Goal: Information Seeking & Learning: Learn about a topic

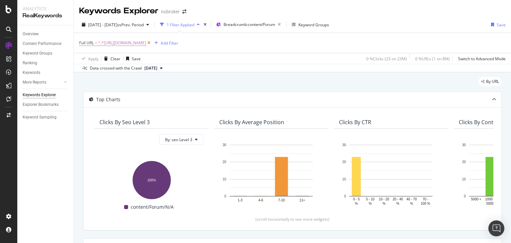
click at [152, 44] on icon at bounding box center [149, 43] width 6 height 7
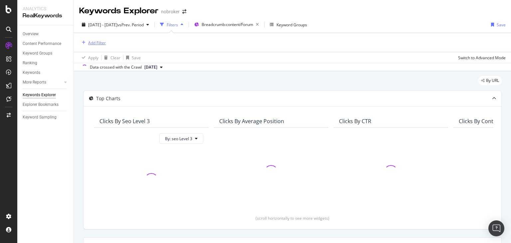
click at [93, 41] on div "Add Filter" at bounding box center [97, 43] width 18 height 6
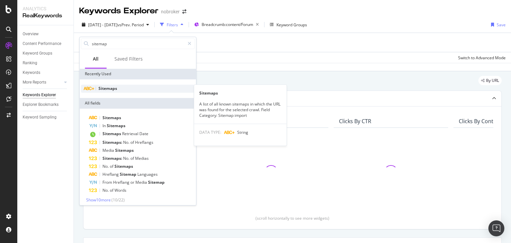
type input "sitemap"
click at [98, 87] on div "Sitemaps" at bounding box center [138, 88] width 114 height 8
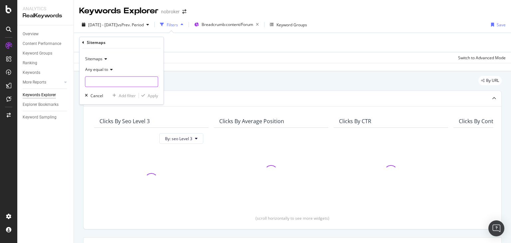
click at [96, 81] on input "text" at bounding box center [121, 81] width 72 height 11
type input "home"
click at [103, 84] on input "home" at bounding box center [116, 81] width 63 height 11
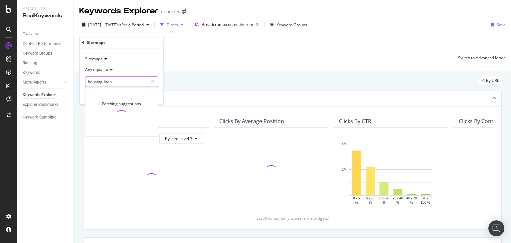
click at [116, 81] on input "housing-loan" at bounding box center [116, 81] width 63 height 11
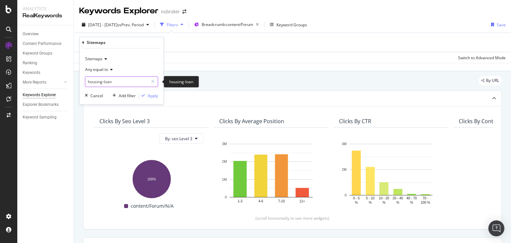
click at [127, 84] on input "housing-loan" at bounding box center [116, 81] width 63 height 11
click at [124, 83] on input "housing-loan" at bounding box center [116, 81] width 63 height 11
type input "housing"
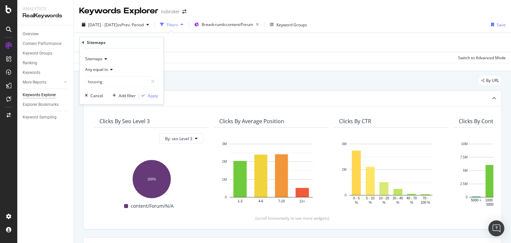
click at [210, 60] on div "Apply Clear Save Switch to Advanced Mode" at bounding box center [292, 57] width 437 height 11
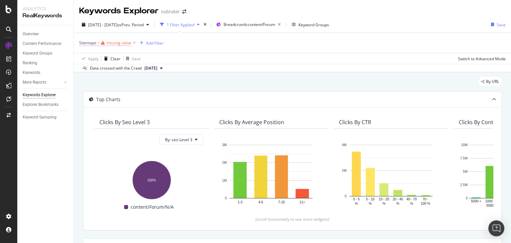
click at [119, 43] on div "missing value" at bounding box center [118, 43] width 25 height 6
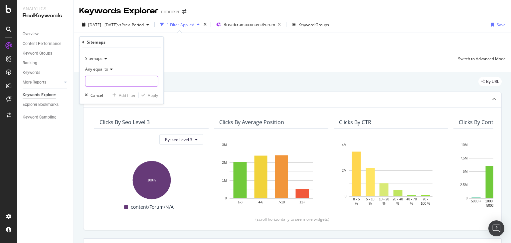
click at [113, 80] on input "text" at bounding box center [121, 81] width 72 height 11
paste input "[URL][DOMAIN_NAME]"
type input "[URL][DOMAIN_NAME]"
click at [159, 94] on div "Sitemaps Any equal to [URL][DOMAIN_NAME] [URL][DOMAIN_NAME] Cancel Add filter A…" at bounding box center [121, 76] width 84 height 56
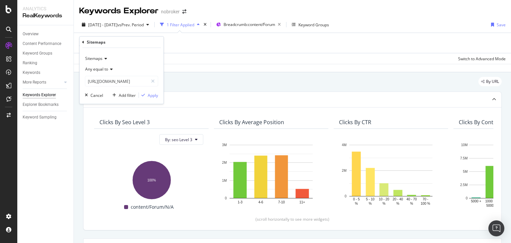
scroll to position [0, 0]
click at [153, 95] on div "Apply" at bounding box center [153, 95] width 10 height 6
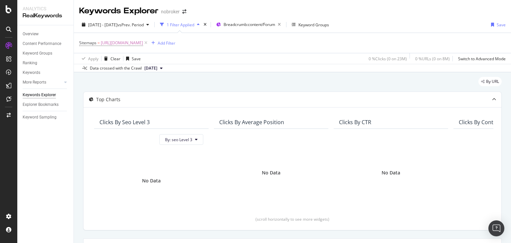
click at [157, 67] on span "[DATE]" at bounding box center [150, 68] width 13 height 6
click at [160, 91] on div "[DATE]" at bounding box center [152, 90] width 19 height 6
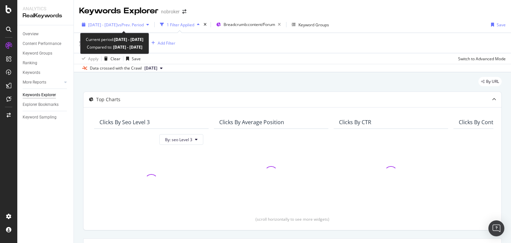
click at [136, 24] on span "vs Prev. Period" at bounding box center [130, 25] width 26 height 6
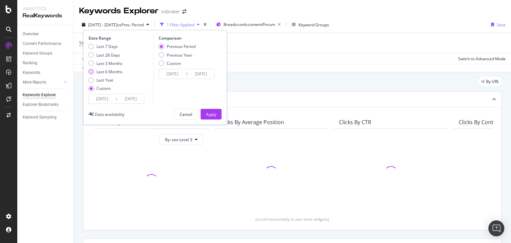
click at [109, 69] on div "Last 6 Months" at bounding box center [109, 72] width 26 height 6
type input "[DATE]"
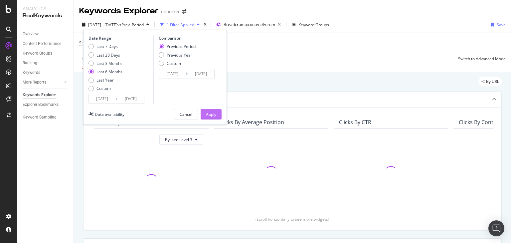
click at [206, 114] on div "Apply" at bounding box center [211, 114] width 10 height 6
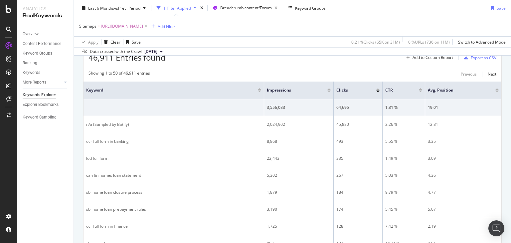
scroll to position [172, 0]
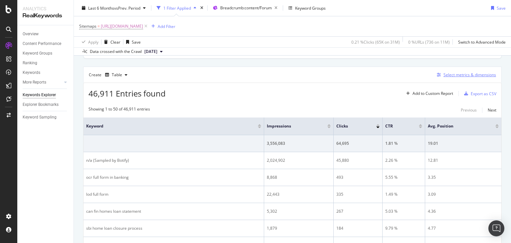
click at [443, 72] on div "Select metrics & dimensions" at bounding box center [469, 75] width 53 height 6
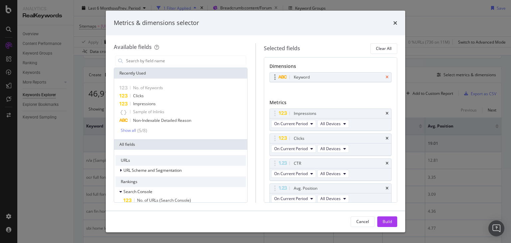
click at [385, 78] on icon "times" at bounding box center [386, 77] width 3 height 4
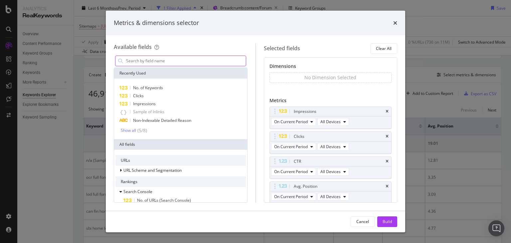
click at [188, 62] on input "modal" at bounding box center [185, 61] width 120 height 10
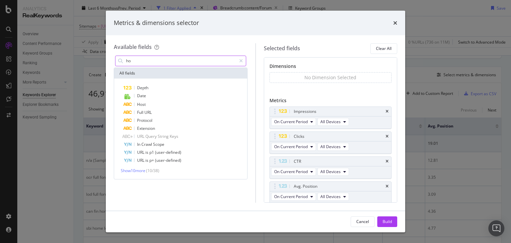
type input "h"
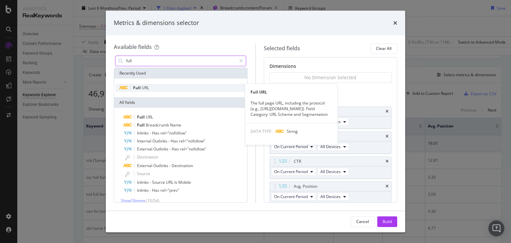
type input "full"
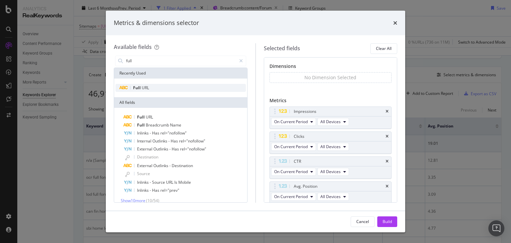
click at [137, 88] on span "Full" at bounding box center [137, 88] width 9 height 6
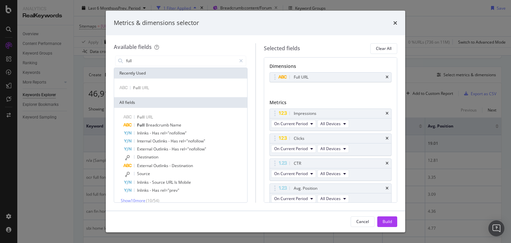
scroll to position [24, 0]
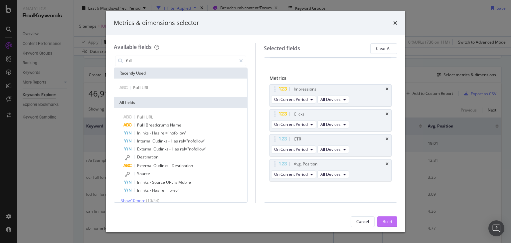
click at [386, 218] on div "Build" at bounding box center [386, 221] width 9 height 6
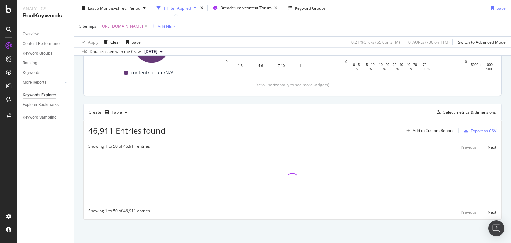
scroll to position [134, 0]
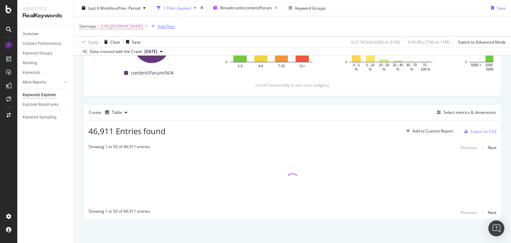
click at [175, 27] on div "Add Filter" at bounding box center [167, 26] width 18 height 6
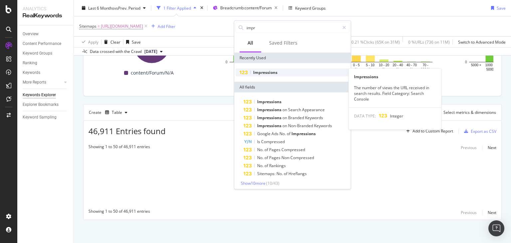
type input "impr"
click at [263, 70] on span "Impressions" at bounding box center [265, 72] width 24 height 6
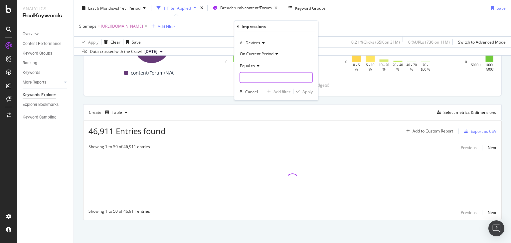
click at [249, 75] on input "number" at bounding box center [275, 77] width 73 height 11
type input "0"
click at [307, 91] on div "Apply" at bounding box center [307, 91] width 10 height 6
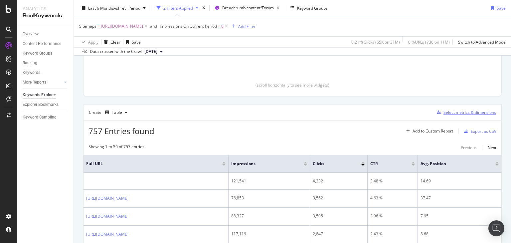
click at [443, 111] on div "Select metrics & dimensions" at bounding box center [469, 112] width 53 height 6
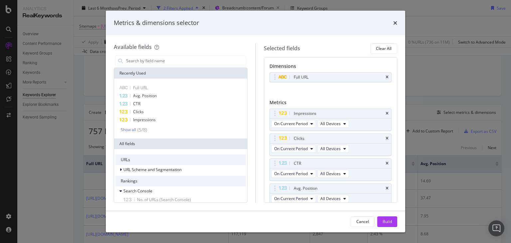
click at [414, 78] on div "Metrics & dimensions selector Available fields Recently Used Full URL Avg. Posi…" at bounding box center [255, 121] width 511 height 243
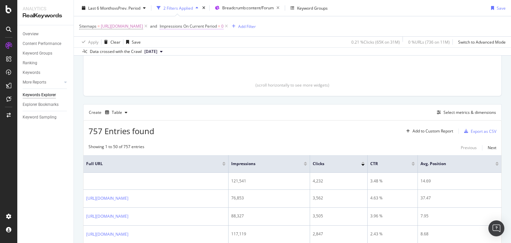
click at [217, 24] on span "Impressions On Current Period" at bounding box center [188, 26] width 57 height 6
click at [259, 63] on span "Equal to" at bounding box center [258, 65] width 15 height 6
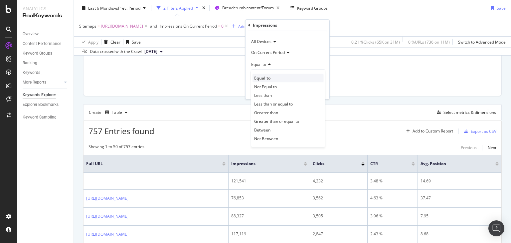
click at [273, 77] on div "Equal to" at bounding box center [287, 78] width 71 height 9
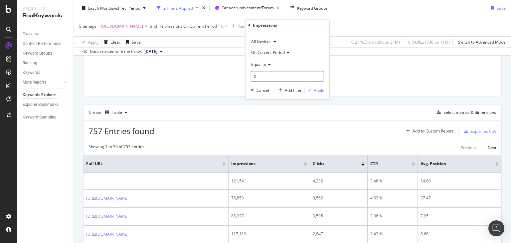
click at [277, 76] on input "0" at bounding box center [287, 76] width 73 height 11
click at [310, 85] on div "All Devices On Current Period Equal to 0 Cancel Add filter Apply" at bounding box center [287, 65] width 84 height 68
click at [323, 93] on div "Add filter Apply" at bounding box center [300, 90] width 48 height 7
click at [316, 91] on div "Apply" at bounding box center [318, 90] width 10 height 6
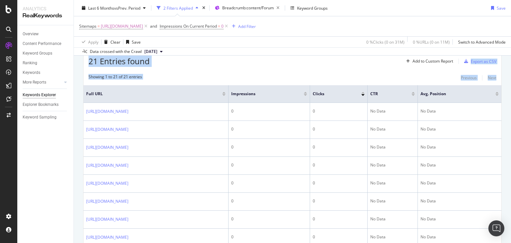
drag, startPoint x: 510, startPoint y: 63, endPoint x: 510, endPoint y: 85, distance: 22.6
click at [510, 85] on div "Keywords Explorer nobroker Last 6 Months vs Prev. Period 2 Filters Applied Brea…" at bounding box center [292, 121] width 437 height 243
click at [211, 60] on div "21 Entries found Add to Custom Report Export as CSV" at bounding box center [292, 57] width 418 height 16
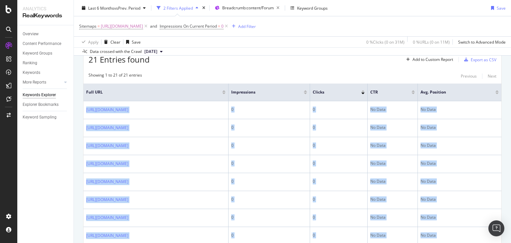
scroll to position [489, 0]
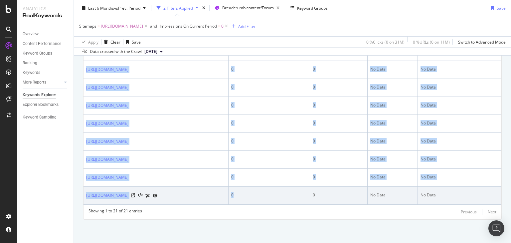
drag, startPoint x: 85, startPoint y: 105, endPoint x: 332, endPoint y: 193, distance: 262.7
click at [332, 193] on tbody "[URL][DOMAIN_NAME] 0 0 No Data No Data [URL][DOMAIN_NAME] 0 0 No Data No Data […" at bounding box center [292, 15] width 418 height 377
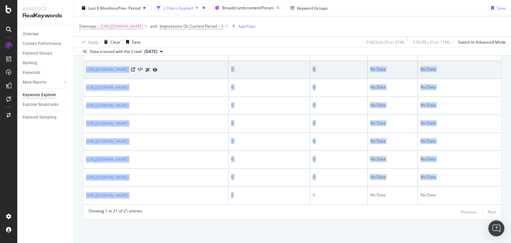
copy tbody "[URL][DOMAIN_NAME] 0 0 No Data No Data [URL][DOMAIN_NAME] 0 0 No Data No Data […"
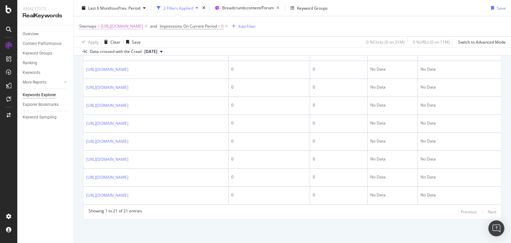
click at [143, 25] on span "[URL][DOMAIN_NAME]" at bounding box center [122, 26] width 42 height 9
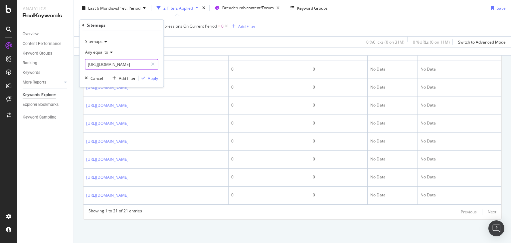
click at [136, 69] on input "[URL][DOMAIN_NAME]" at bounding box center [116, 64] width 63 height 11
type input "H"
click at [139, 71] on span "[URL][DOMAIN_NAME]" at bounding box center [113, 73] width 52 height 6
type input "[URL][DOMAIN_NAME]"
click at [147, 76] on div "button" at bounding box center [143, 78] width 9 height 4
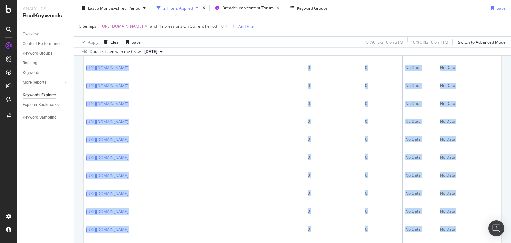
scroll to position [669, 0]
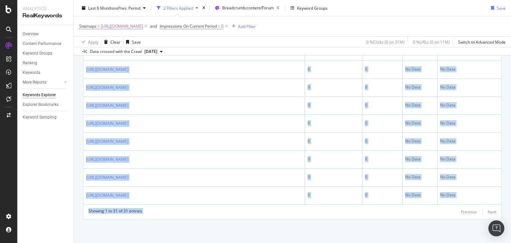
drag, startPoint x: 81, startPoint y: 130, endPoint x: 338, endPoint y: 258, distance: 287.4
click at [338, 242] on html "Analytics RealKeywords Overview Content Performance Keyword Groups Ranking Keyw…" at bounding box center [255, 121] width 511 height 243
copy div "Full URL Impressions Clicks CTR Avg. Position [URL][DOMAIN_NAME] 0 0 No Data No…"
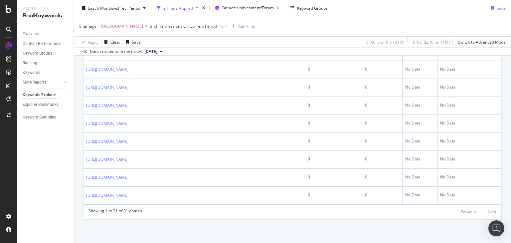
click at [143, 27] on span "[URL][DOMAIN_NAME]" at bounding box center [122, 26] width 42 height 9
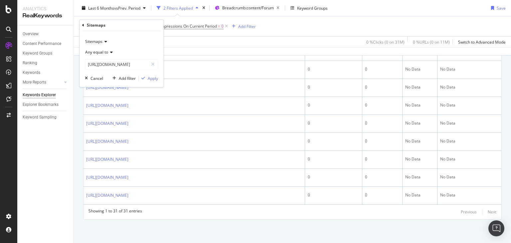
click at [122, 57] on div "Any equal to" at bounding box center [121, 52] width 73 height 11
click at [150, 24] on div "Sitemaps" at bounding box center [121, 25] width 78 height 11
click at [133, 69] on div "[URL][DOMAIN_NAME] [URL][DOMAIN_NAME]" at bounding box center [121, 64] width 73 height 11
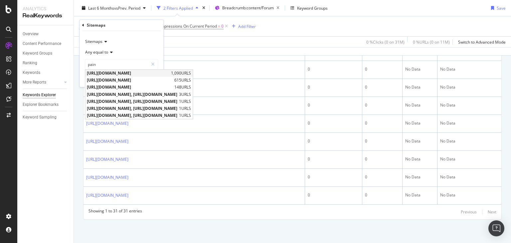
click at [138, 72] on span "[URL][DOMAIN_NAME]" at bounding box center [128, 73] width 82 height 6
type input "[URL][DOMAIN_NAME]"
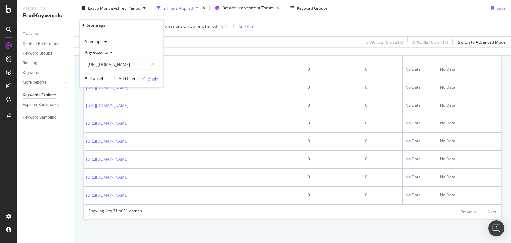
click at [148, 76] on div "Apply" at bounding box center [153, 78] width 10 height 6
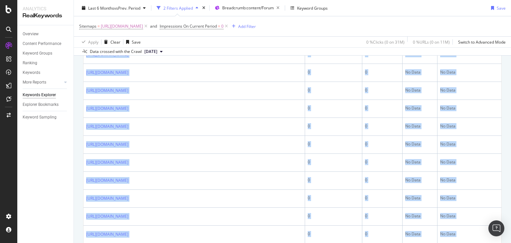
scroll to position [376, 0]
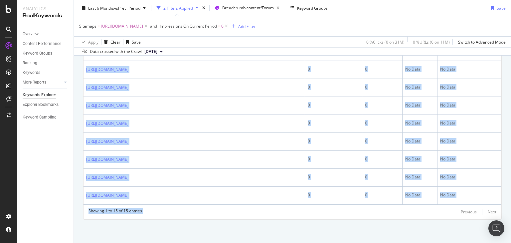
drag, startPoint x: 83, startPoint y: 118, endPoint x: 316, endPoint y: 258, distance: 271.8
click at [316, 242] on html "Analytics RealKeywords Overview Content Performance Keyword Groups Ranking Keyw…" at bounding box center [255, 121] width 511 height 243
copy div "[URL][DOMAIN_NAME] 0 0 No Data No Data [URL][DOMAIN_NAME] 0 0 No Data No Data […"
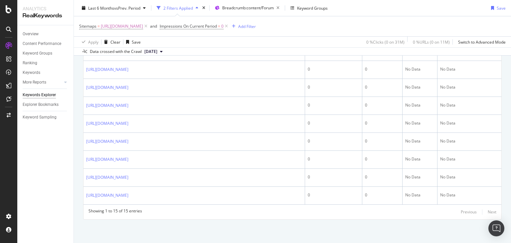
click at [264, 35] on div "Sitemaps = [URL][DOMAIN_NAME] and Impressions On Current Period = 0 Add Filter" at bounding box center [292, 26] width 426 height 20
click at [229, 22] on span "Impressions On Current Period = 0" at bounding box center [194, 26] width 69 height 9
click at [217, 26] on span "Impressions On Current Period" at bounding box center [188, 26] width 57 height 6
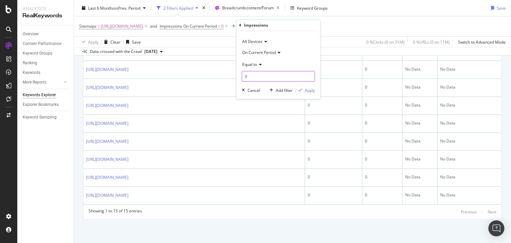
click at [251, 80] on input "0" at bounding box center [278, 76] width 73 height 11
type input "1"
click at [251, 60] on div "Equal to" at bounding box center [278, 64] width 73 height 11
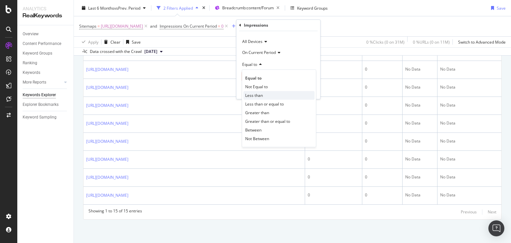
click at [256, 96] on span "Less than" at bounding box center [254, 95] width 18 height 6
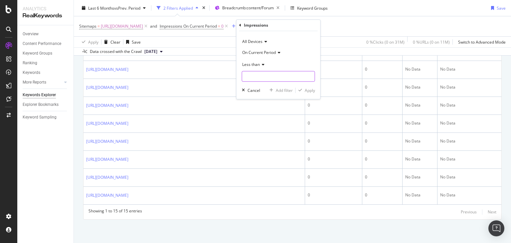
click at [254, 78] on input "number" at bounding box center [278, 76] width 73 height 11
type input "10"
click at [301, 86] on div "All Devices On Current Period Less than 10 Cancel Add filter Apply" at bounding box center [278, 65] width 84 height 68
click at [309, 89] on div "Apply" at bounding box center [310, 90] width 10 height 6
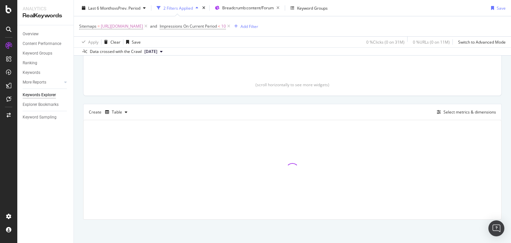
scroll to position [134, 0]
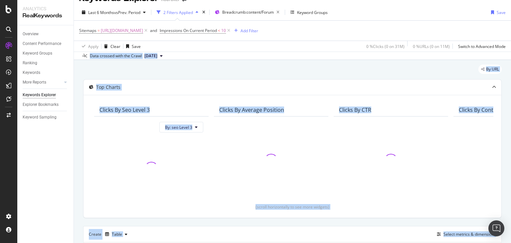
drag, startPoint x: 510, startPoint y: 118, endPoint x: 507, endPoint y: 43, distance: 75.2
click at [507, 43] on div "Keywords Explorer nobroker Last 6 Months vs Prev. Period 2 Filters Applied Brea…" at bounding box center [292, 121] width 437 height 243
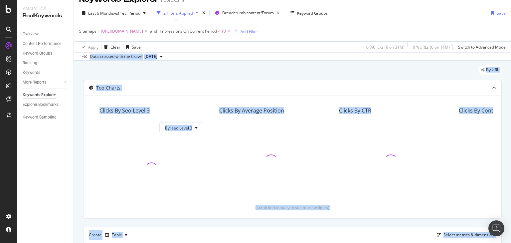
click at [500, 80] on div "By URL Top Charts Clicks By seo Level 3 By: seo Level 3 Clicks By Average Posit…" at bounding box center [292, 213] width 437 height 305
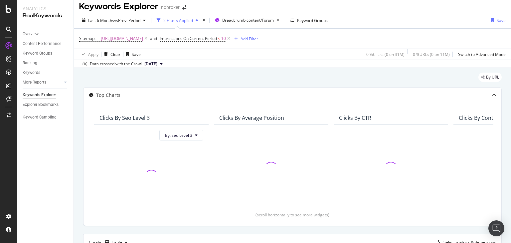
scroll to position [0, 0]
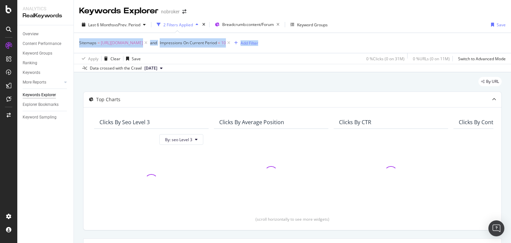
drag, startPoint x: 510, startPoint y: 36, endPoint x: 509, endPoint y: 26, distance: 10.4
click at [509, 26] on div "Keywords Explorer nobroker Last 6 Months vs Prev. Period 2 Filters Applied Brea…" at bounding box center [292, 121] width 437 height 243
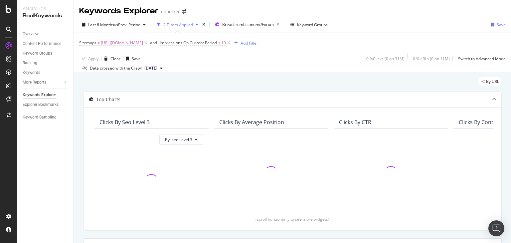
click at [450, 17] on div "Last 6 Months vs Prev. Period 2 Filters Applied Breadcrumb: content/Forum Keywo…" at bounding box center [292, 45] width 437 height 56
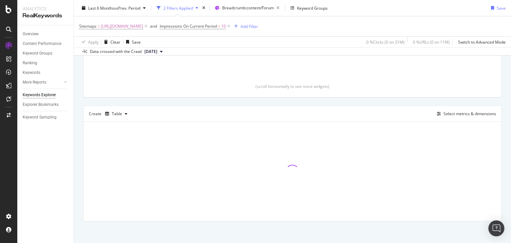
scroll to position [134, 0]
click at [503, 128] on div "By URL Top Charts Clicks By seo Level 3 By: seo Level 3 Clicks By Average Posit…" at bounding box center [292, 90] width 437 height 305
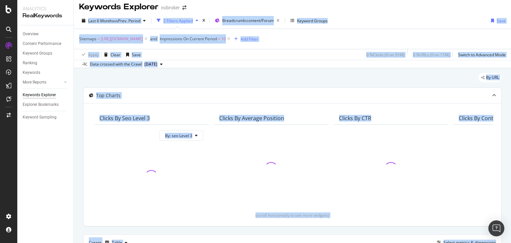
scroll to position [0, 0]
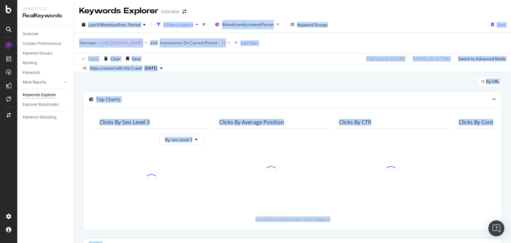
drag, startPoint x: 510, startPoint y: 108, endPoint x: 508, endPoint y: 11, distance: 97.1
click at [508, 11] on div "Keywords Explorer nobroker Last 6 Months vs Prev. Period 2 Filters Applied Brea…" at bounding box center [292, 121] width 437 height 243
click at [459, 12] on div "Keywords Explorer nobroker" at bounding box center [292, 8] width 437 height 17
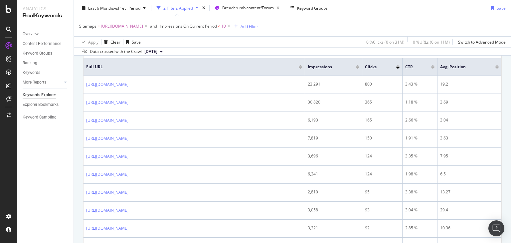
scroll to position [228, 0]
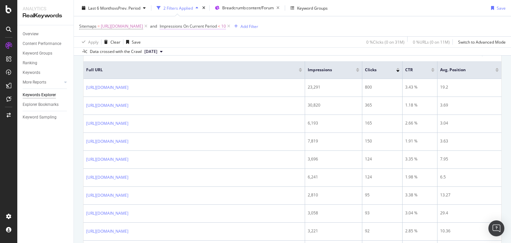
click at [217, 24] on span "Impressions On Current Period" at bounding box center [188, 26] width 57 height 6
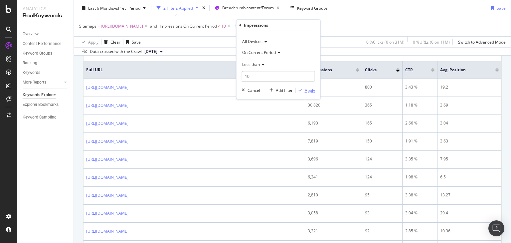
click at [307, 91] on div "Apply" at bounding box center [310, 90] width 10 height 6
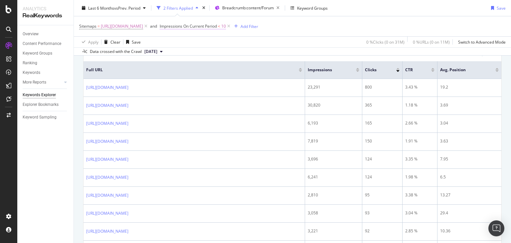
click at [217, 24] on span "Impressions On Current Period" at bounding box center [188, 26] width 57 height 6
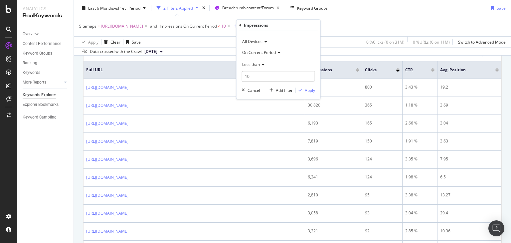
click at [370, 61] on th "Clicks" at bounding box center [382, 70] width 40 height 18
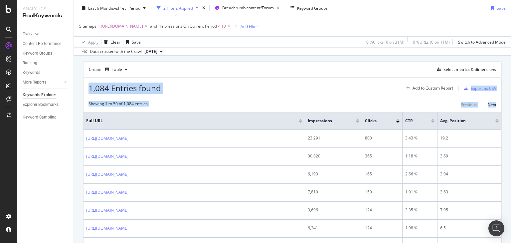
drag, startPoint x: 510, startPoint y: 68, endPoint x: 510, endPoint y: 58, distance: 10.3
click at [510, 58] on div "Keywords Explorer nobroker Last 6 Months vs Prev. Period 2 Filters Applied Brea…" at bounding box center [292, 121] width 437 height 243
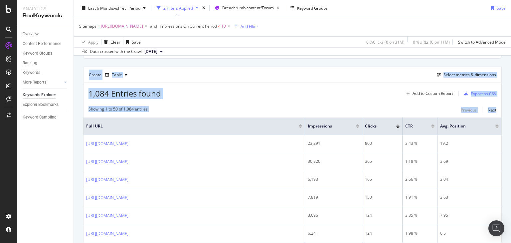
click at [398, 72] on div "Create Table Select metrics & dimensions" at bounding box center [292, 74] width 418 height 16
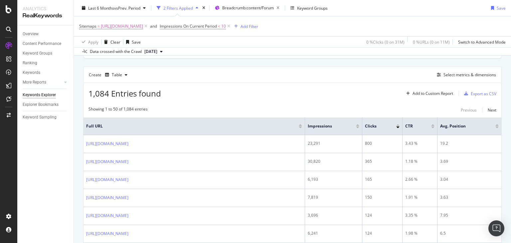
click at [274, 68] on div "Create Table Select metrics & dimensions" at bounding box center [292, 74] width 418 height 16
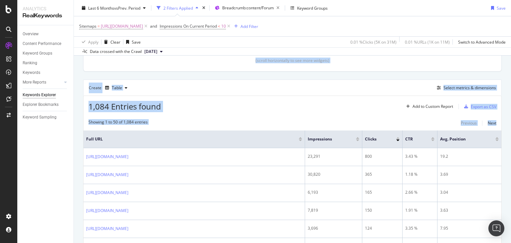
scroll to position [156, 0]
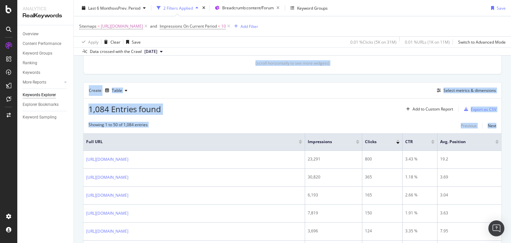
drag, startPoint x: 510, startPoint y: 58, endPoint x: 508, endPoint y: 40, distance: 17.8
click at [508, 40] on div "Keywords Explorer nobroker Last 6 Months vs Prev. Period 2 Filters Applied Brea…" at bounding box center [292, 121] width 437 height 243
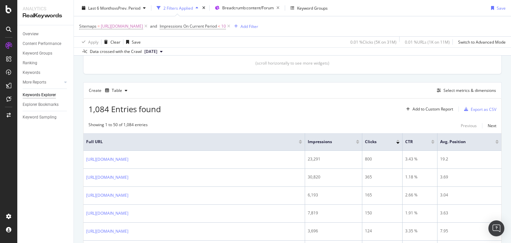
click at [397, 51] on div "Data crossed with the Crawl [DATE]" at bounding box center [292, 51] width 437 height 8
click at [452, 88] on div "Select metrics & dimensions" at bounding box center [469, 90] width 53 height 6
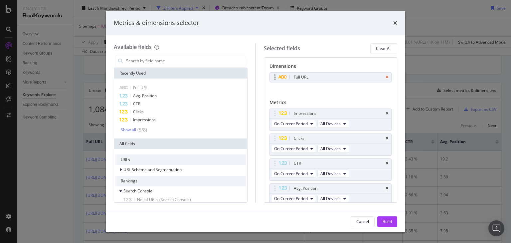
click at [385, 78] on icon "times" at bounding box center [386, 77] width 3 height 4
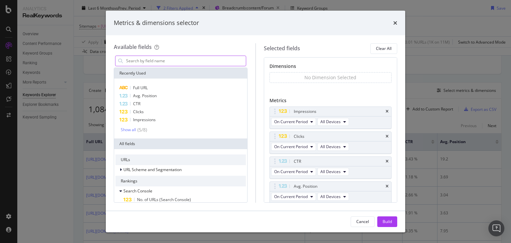
click at [176, 59] on input "modal" at bounding box center [185, 61] width 120 height 10
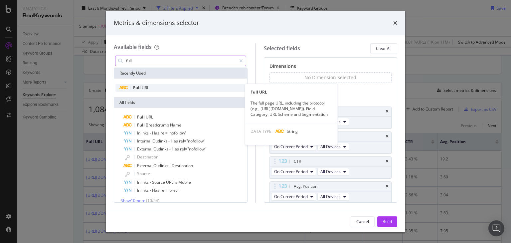
type input "full"
click at [136, 86] on span "Full" at bounding box center [137, 88] width 9 height 6
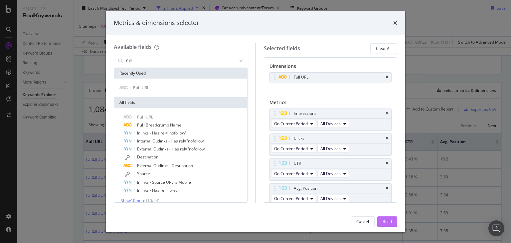
click at [389, 222] on div "Build" at bounding box center [386, 221] width 9 height 6
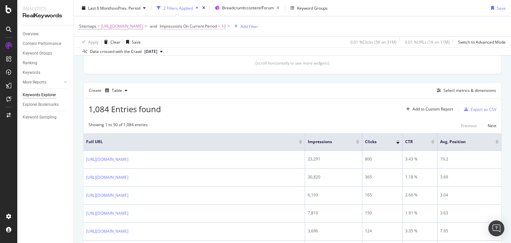
click at [217, 27] on span "Impressions On Current Period" at bounding box center [188, 26] width 57 height 6
click at [259, 65] on span "Less than" at bounding box center [251, 65] width 18 height 6
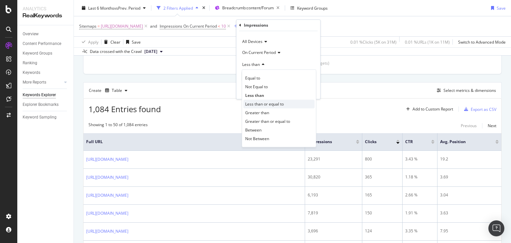
click at [258, 100] on div "Less than or equal to" at bounding box center [278, 104] width 71 height 9
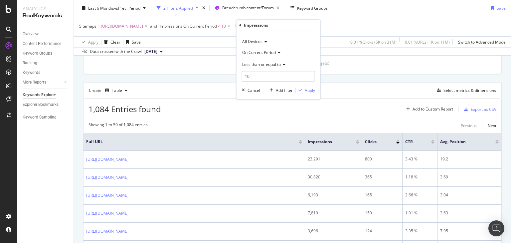
click at [258, 69] on div "Less than or equal to" at bounding box center [278, 64] width 73 height 11
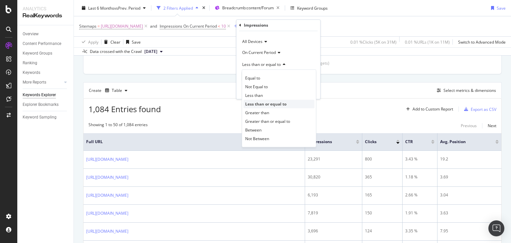
click at [279, 102] on span "Less than or equal to" at bounding box center [265, 104] width 41 height 6
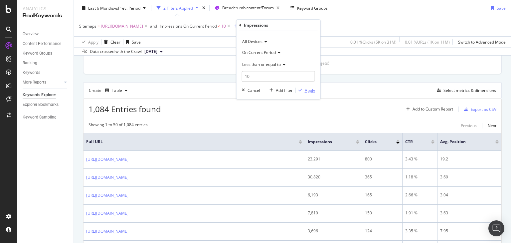
click at [306, 89] on div "Apply" at bounding box center [310, 90] width 10 height 6
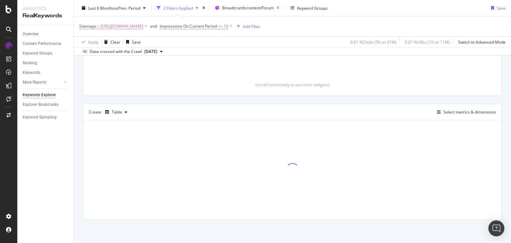
scroll to position [134, 0]
click at [306, 89] on div "Clicks By seo Level 3 By: seo Level 3 Clicks By Average Position Clicks By CTR …" at bounding box center [292, 34] width 418 height 123
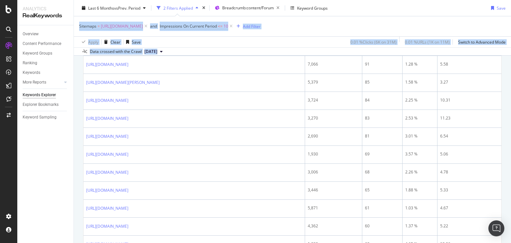
scroll to position [415, 0]
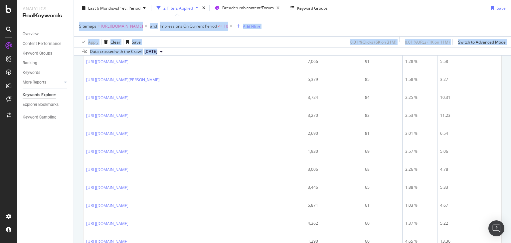
drag, startPoint x: 510, startPoint y: 22, endPoint x: 510, endPoint y: 99, distance: 76.8
click at [510, 99] on div "Keywords Explorer nobroker Last 6 Months vs Prev. Period 2 Filters Applied Brea…" at bounding box center [292, 121] width 437 height 243
click at [503, 97] on div "By URL Top Charts Clicks By seo Level 3 By: seo Level 3 Clicks By Average Posit…" at bounding box center [292, 242] width 437 height 1170
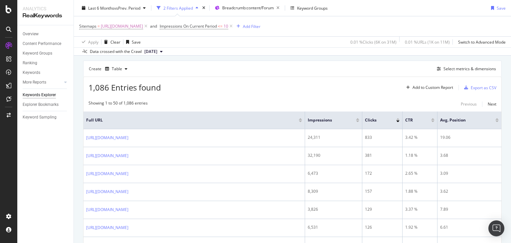
scroll to position [160, 0]
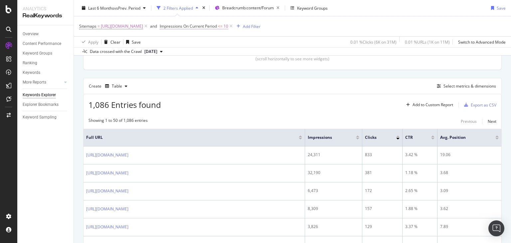
click at [222, 27] on span "<=" at bounding box center [220, 26] width 5 height 6
click at [265, 65] on span "Less than or equal to" at bounding box center [261, 65] width 39 height 6
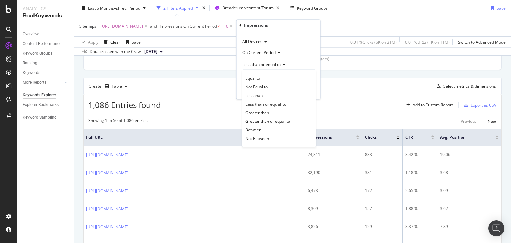
click at [267, 54] on span "On Current Period" at bounding box center [259, 53] width 34 height 6
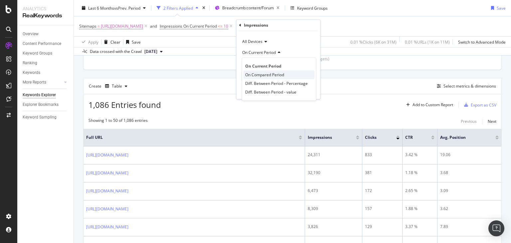
click at [273, 73] on span "On Compared Period" at bounding box center [264, 75] width 39 height 6
click at [309, 89] on div "Apply" at bounding box center [310, 90] width 10 height 6
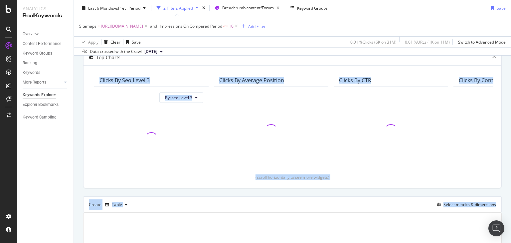
scroll to position [41, 0]
drag, startPoint x: 510, startPoint y: 107, endPoint x: 509, endPoint y: 50, distance: 57.2
click at [509, 50] on div "Keywords Explorer nobroker Last 6 Months vs Prev. Period 2 Filters Applied Brea…" at bounding box center [292, 121] width 437 height 243
click at [500, 59] on div "By URL Top Charts Clicks By seo Level 3 By: seo Level 3 Clicks By Average Posit…" at bounding box center [292, 183] width 437 height 305
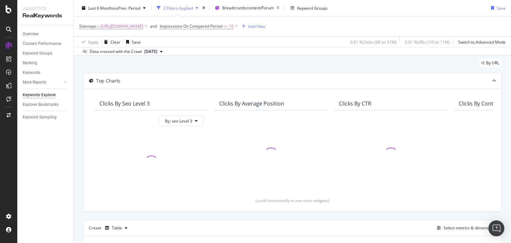
scroll to position [13, 0]
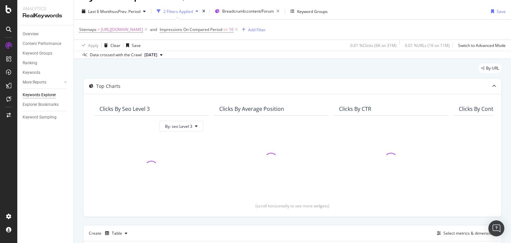
click at [489, 30] on div "Sitemaps = [URL][DOMAIN_NAME] and Impressions On Compared Period <= 10 Add Filt…" at bounding box center [292, 30] width 426 height 20
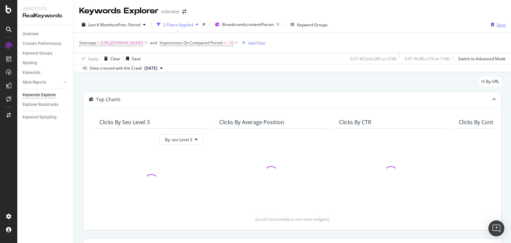
click at [496, 23] on div "Save" at bounding box center [500, 25] width 9 height 6
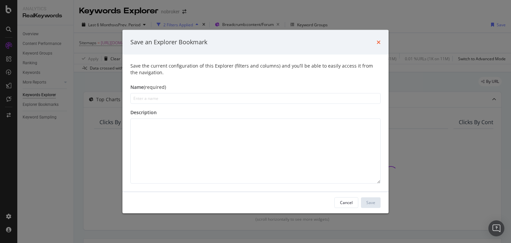
click at [377, 43] on icon "times" at bounding box center [378, 41] width 4 height 5
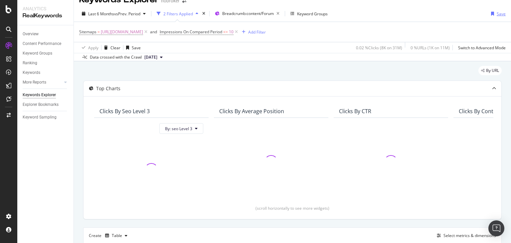
scroll to position [8, 0]
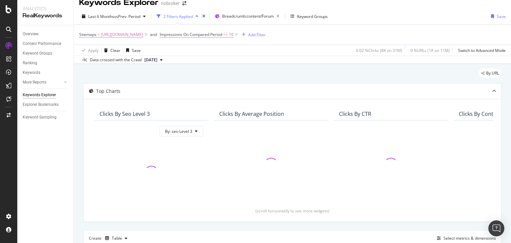
click at [426, 27] on div "Sitemaps = [URL][DOMAIN_NAME] and Impressions On Compared Period <= 10 Add Filt…" at bounding box center [292, 35] width 426 height 20
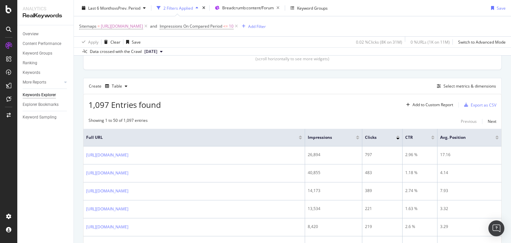
scroll to position [157, 0]
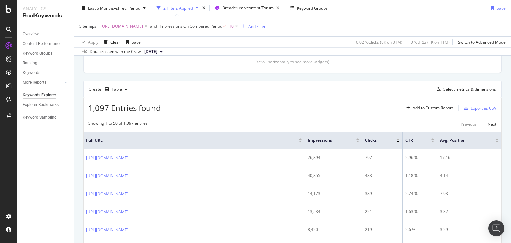
click at [470, 106] on div "Export as CSV" at bounding box center [483, 108] width 26 height 6
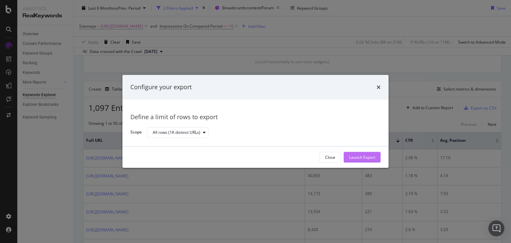
click at [359, 154] on div "Launch Export" at bounding box center [362, 157] width 26 height 6
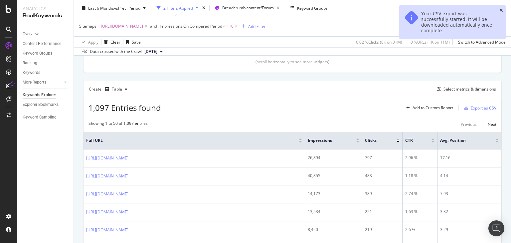
click at [502, 12] on icon "close toast" at bounding box center [501, 10] width 4 height 5
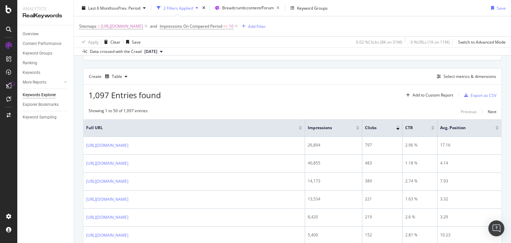
scroll to position [173, 0]
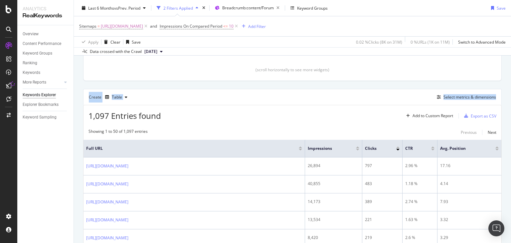
drag, startPoint x: 510, startPoint y: 67, endPoint x: 510, endPoint y: 62, distance: 4.7
click at [510, 62] on div "Keywords Explorer nobroker Last 6 Months vs Prev. Period 2 Filters Applied Brea…" at bounding box center [292, 121] width 437 height 243
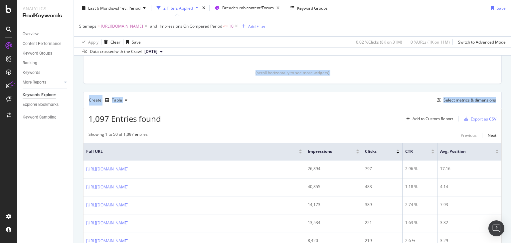
scroll to position [0, 0]
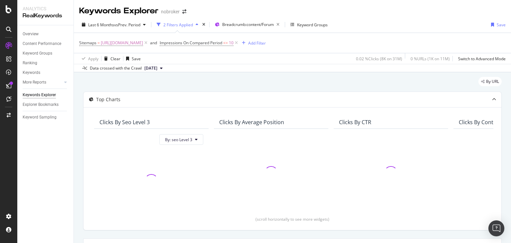
click at [455, 13] on div "Keywords Explorer nobroker" at bounding box center [292, 8] width 437 height 17
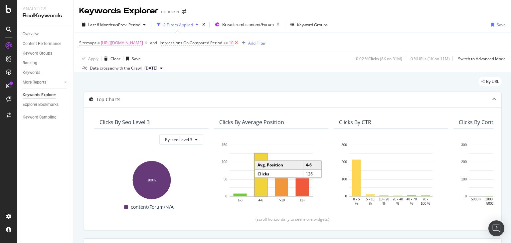
click at [239, 43] on icon at bounding box center [236, 43] width 6 height 7
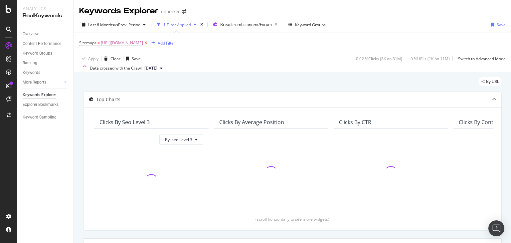
click at [149, 42] on icon at bounding box center [146, 43] width 6 height 7
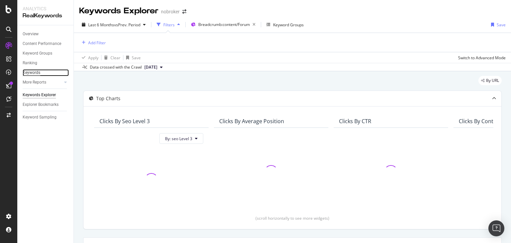
click at [36, 74] on div "Keywords" at bounding box center [32, 72] width 18 height 7
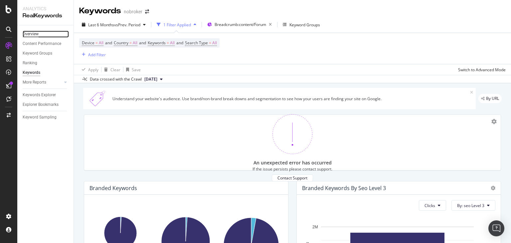
click at [33, 37] on div "Overview" at bounding box center [31, 34] width 16 height 7
